Goal: Register for event/course

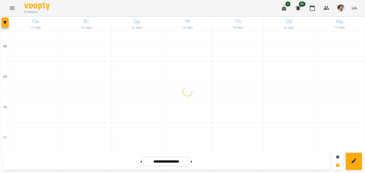
click at [13, 11] on button "Menu" at bounding box center [12, 8] width 12 height 12
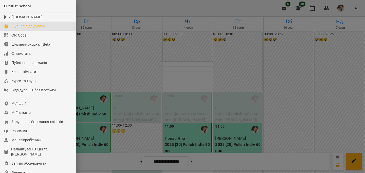
click at [158, 112] on div at bounding box center [182, 86] width 365 height 173
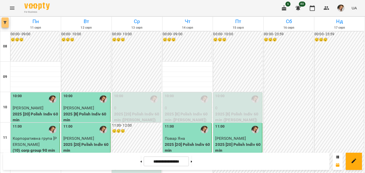
click at [5, 21] on icon "button" at bounding box center [5, 22] width 3 height 3
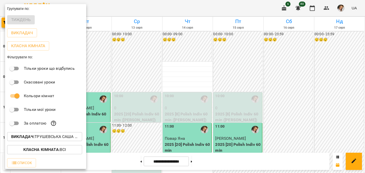
click at [58, 139] on p "Викладач : Трушевська [PERSON_NAME] (п)" at bounding box center [44, 137] width 67 height 6
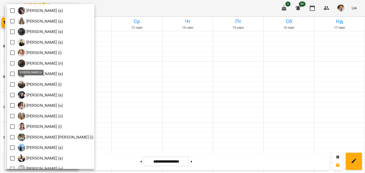
scroll to position [265, 0]
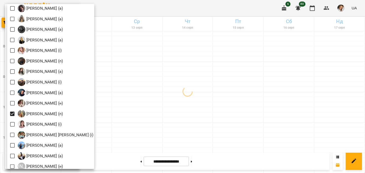
click at [315, 80] on div at bounding box center [182, 86] width 365 height 173
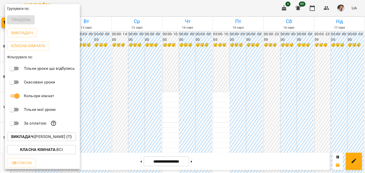
click at [315, 80] on div at bounding box center [182, 86] width 365 height 173
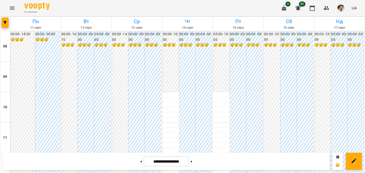
scroll to position [338, 0]
click at [141, 163] on button at bounding box center [141, 161] width 1 height 11
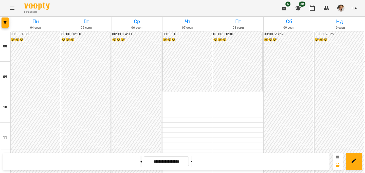
scroll to position [0, 0]
click at [192, 162] on icon at bounding box center [191, 162] width 1 height 2
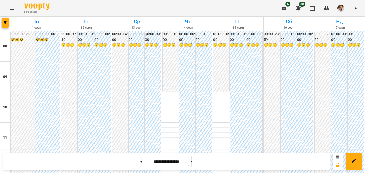
click at [192, 162] on icon at bounding box center [191, 162] width 1 height 2
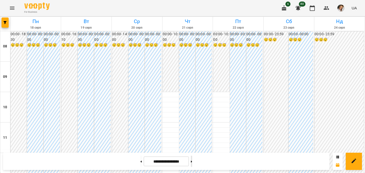
click at [192, 163] on button at bounding box center [191, 161] width 1 height 11
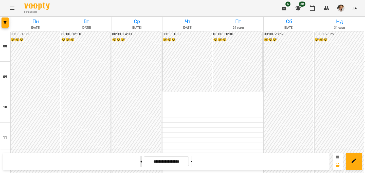
click at [141, 162] on button at bounding box center [141, 161] width 1 height 11
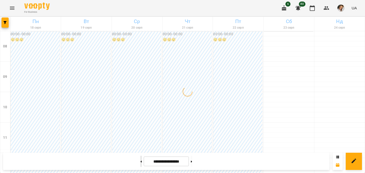
click at [141, 161] on icon at bounding box center [141, 162] width 1 height 2
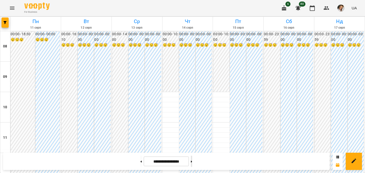
click at [192, 158] on button at bounding box center [191, 161] width 1 height 11
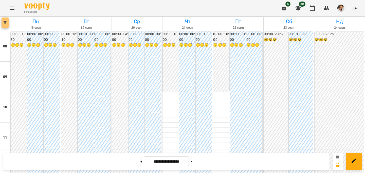
click at [4, 23] on icon "button" at bounding box center [5, 22] width 3 height 3
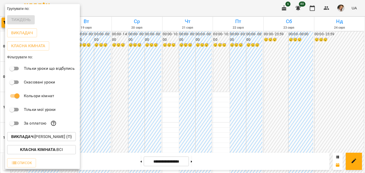
scroll to position [2, 0]
click at [182, 90] on div at bounding box center [182, 86] width 365 height 173
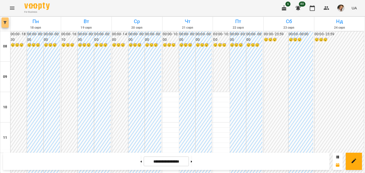
click at [4, 21] on icon "button" at bounding box center [5, 22] width 3 height 3
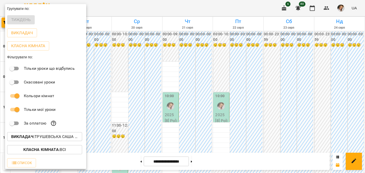
click at [159, 163] on div at bounding box center [182, 86] width 365 height 173
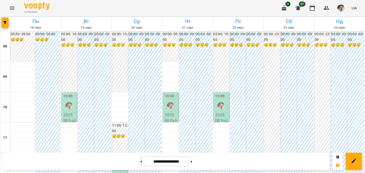
click at [141, 160] on button at bounding box center [141, 161] width 1 height 11
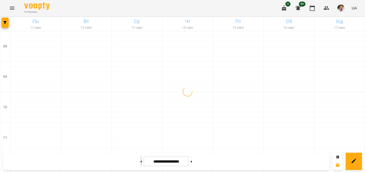
click at [141, 160] on button at bounding box center [141, 161] width 1 height 11
type input "**********"
